Goal: Communication & Community: Connect with others

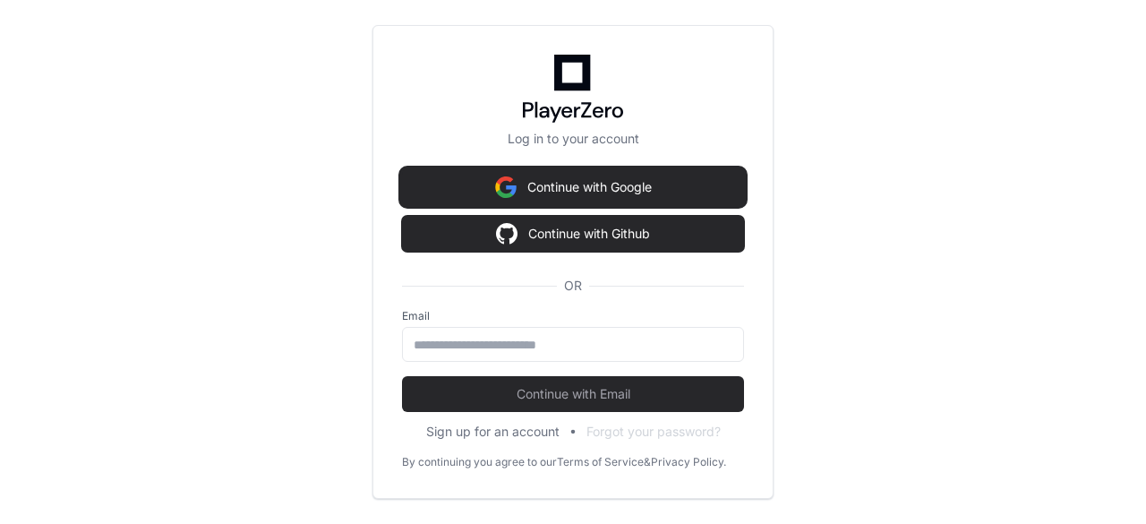
click at [591, 186] on button "Continue with Google" at bounding box center [573, 187] width 342 height 36
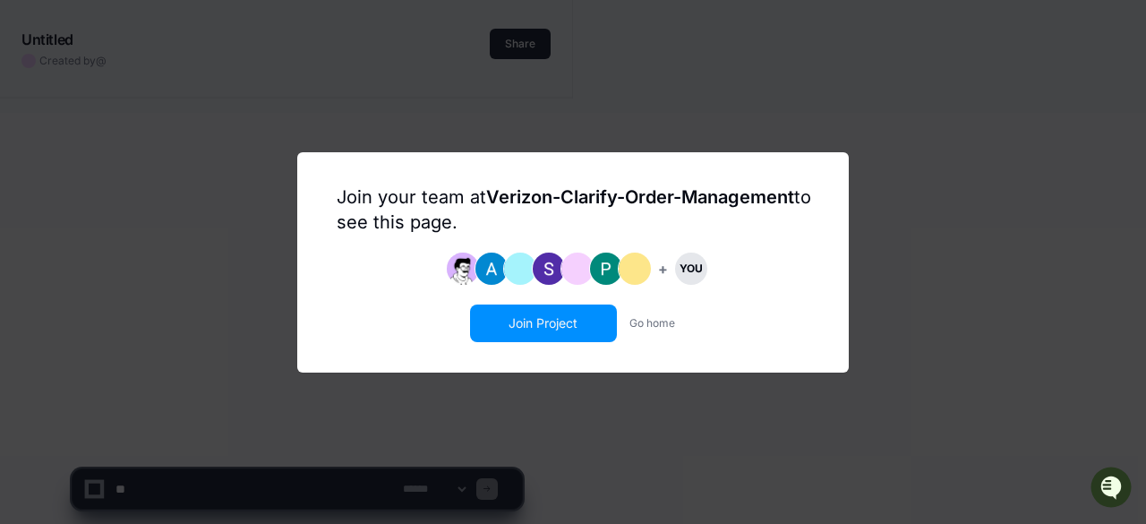
click at [542, 322] on button "Join Project" at bounding box center [543, 323] width 143 height 34
